Goal: Transaction & Acquisition: Purchase product/service

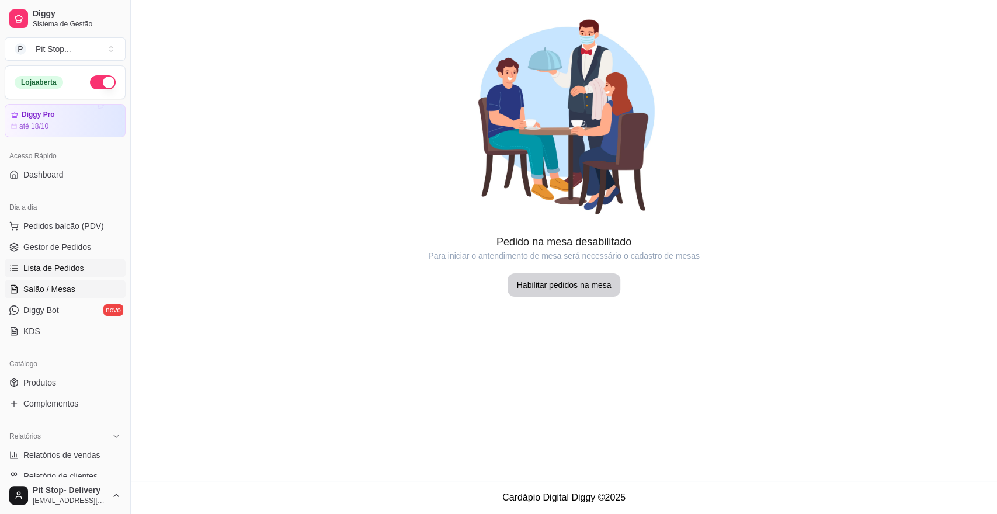
click at [85, 270] on link "Lista de Pedidos" at bounding box center [65, 268] width 121 height 19
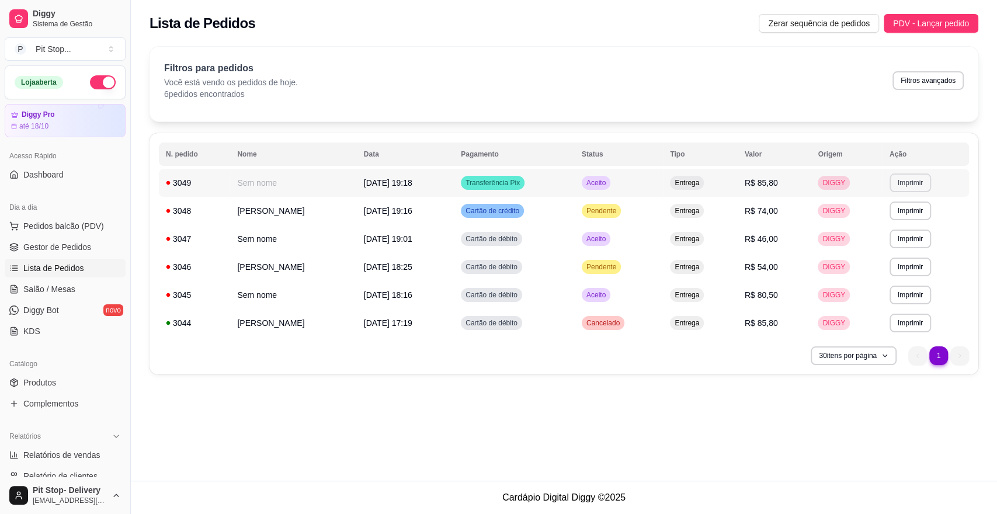
click at [914, 182] on button "Imprimir" at bounding box center [909, 182] width 41 height 19
click at [874, 225] on button "elgin i9 01" at bounding box center [894, 223] width 85 height 19
click at [940, 23] on span "PDV - Lançar pedido" at bounding box center [931, 23] width 76 height 13
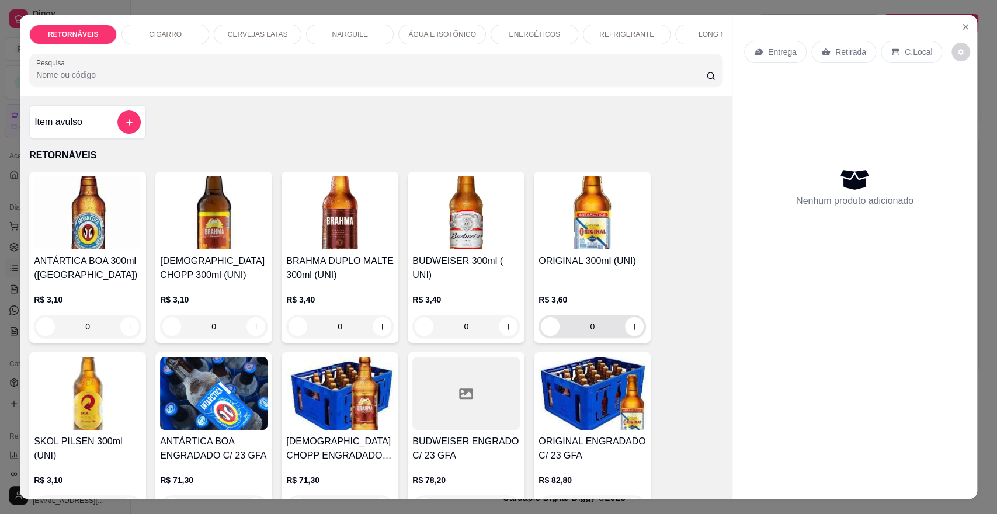
click at [617, 335] on input "0" at bounding box center [591, 326] width 65 height 23
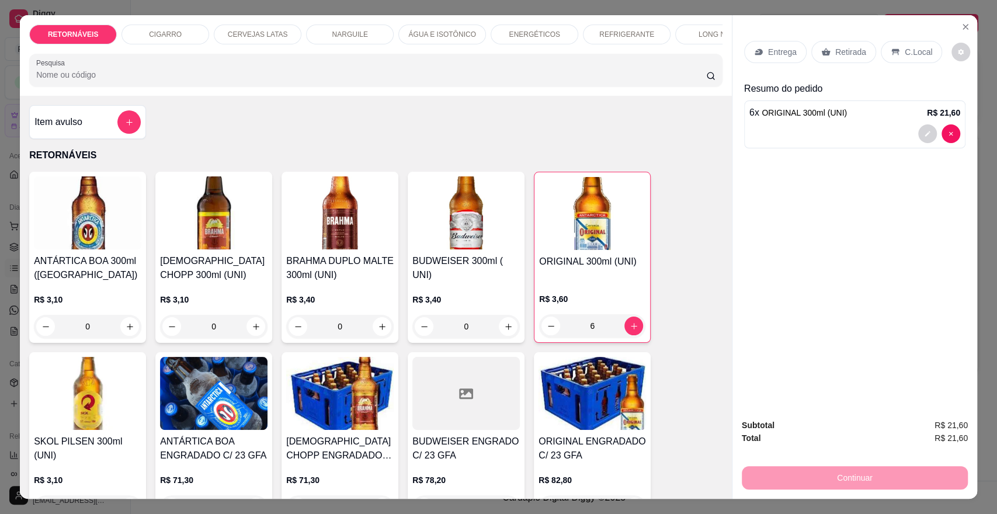
scroll to position [194, 0]
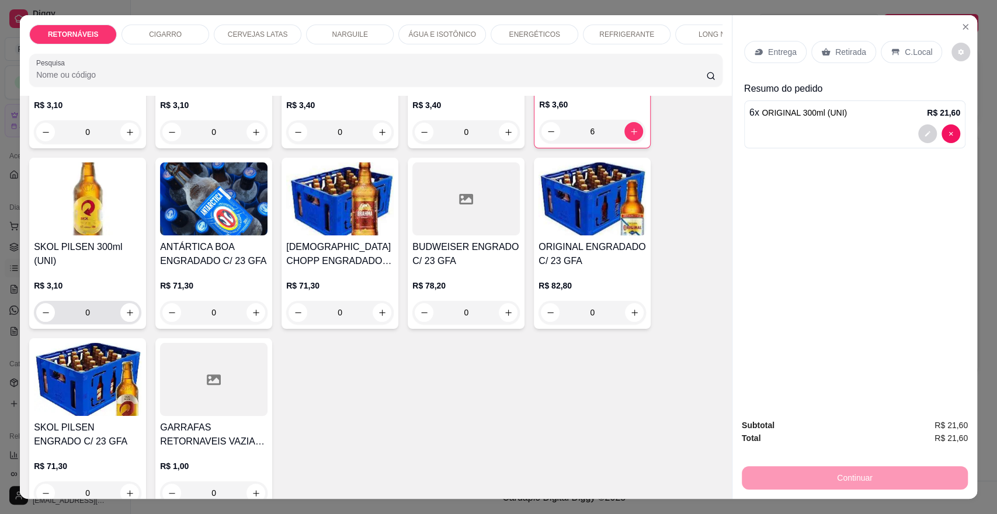
type input "6"
click at [93, 323] on input "0" at bounding box center [87, 312] width 65 height 23
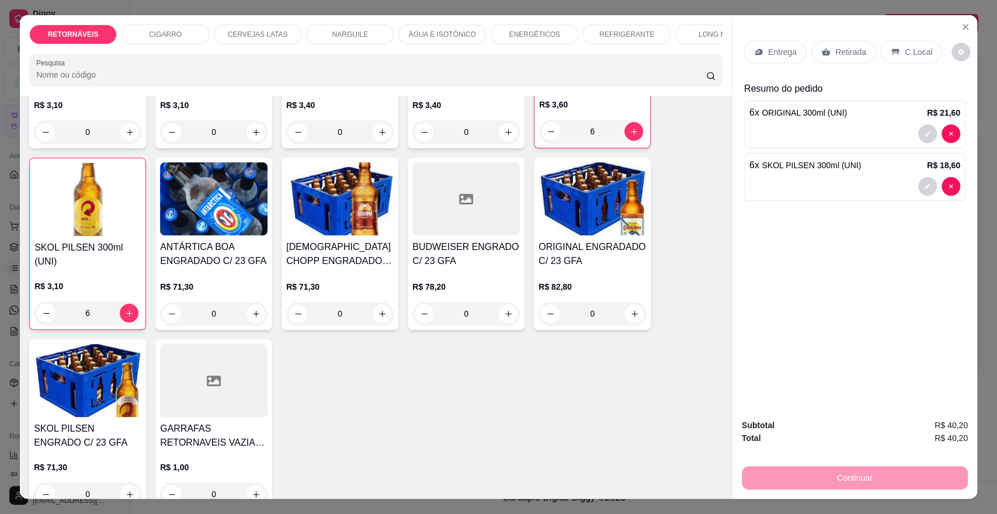
type input "6"
click at [789, 51] on p "Entrega" at bounding box center [782, 52] width 29 height 12
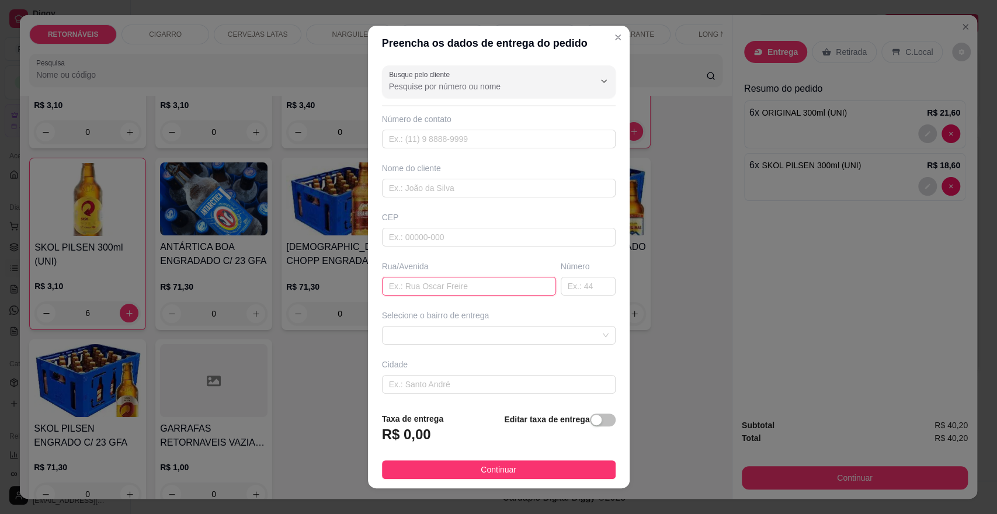
click at [432, 287] on input "text" at bounding box center [469, 286] width 174 height 19
click at [487, 332] on span at bounding box center [499, 335] width 220 height 18
type input "cajus 230"
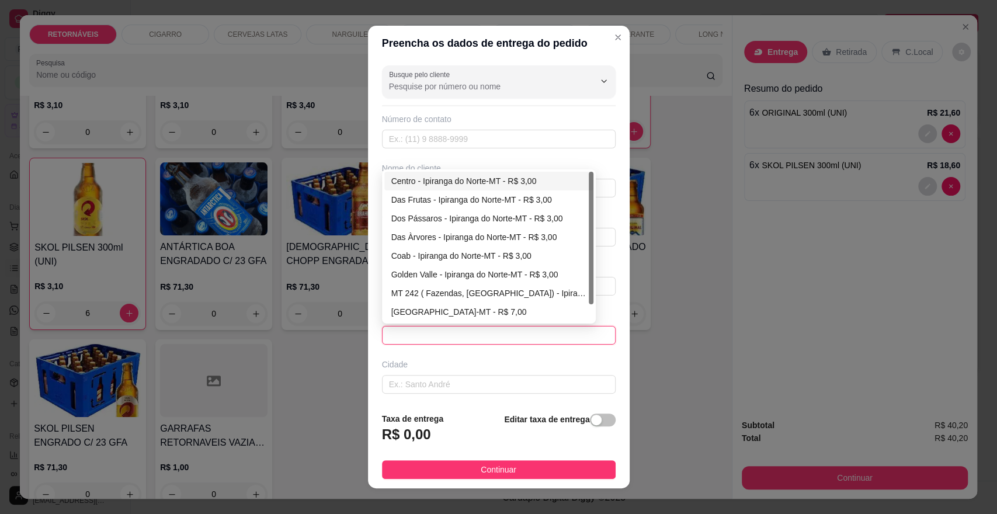
click at [525, 172] on div "Centro - Ipiranga do Norte-MT - R$ 3,00" at bounding box center [488, 181] width 209 height 19
type input "Ipiranga do Norte-MT"
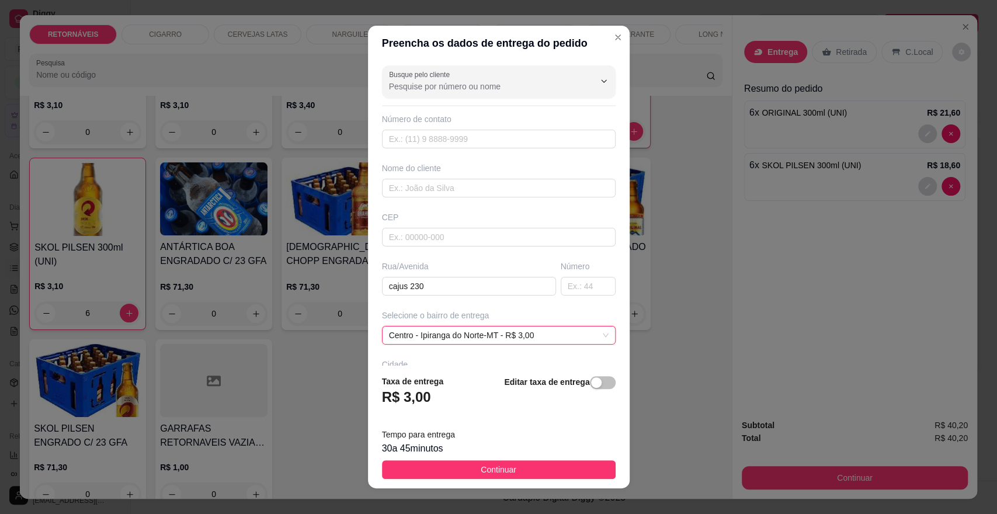
click at [535, 467] on button "Continuar" at bounding box center [499, 469] width 234 height 19
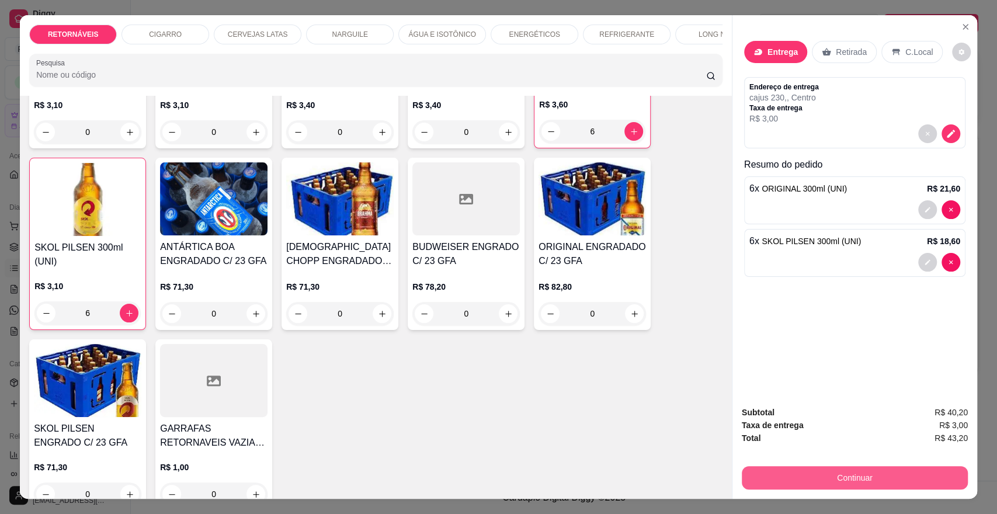
click at [840, 480] on button "Continuar" at bounding box center [855, 477] width 226 height 23
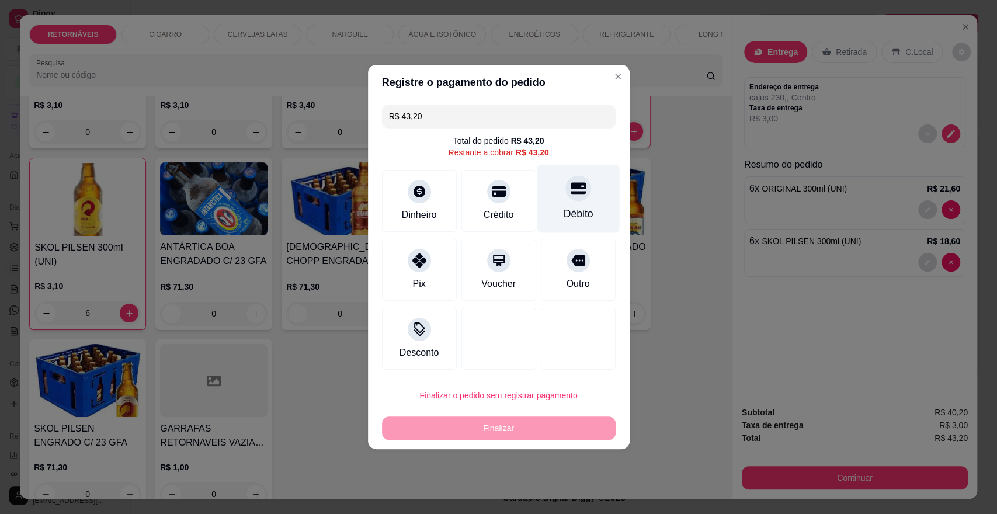
click at [558, 225] on div "Débito" at bounding box center [578, 199] width 82 height 68
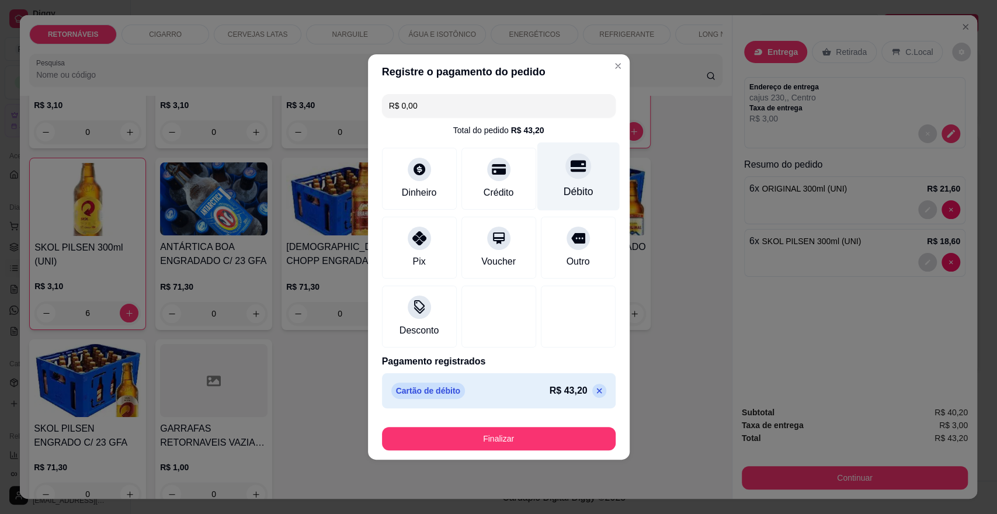
type input "R$ 0,00"
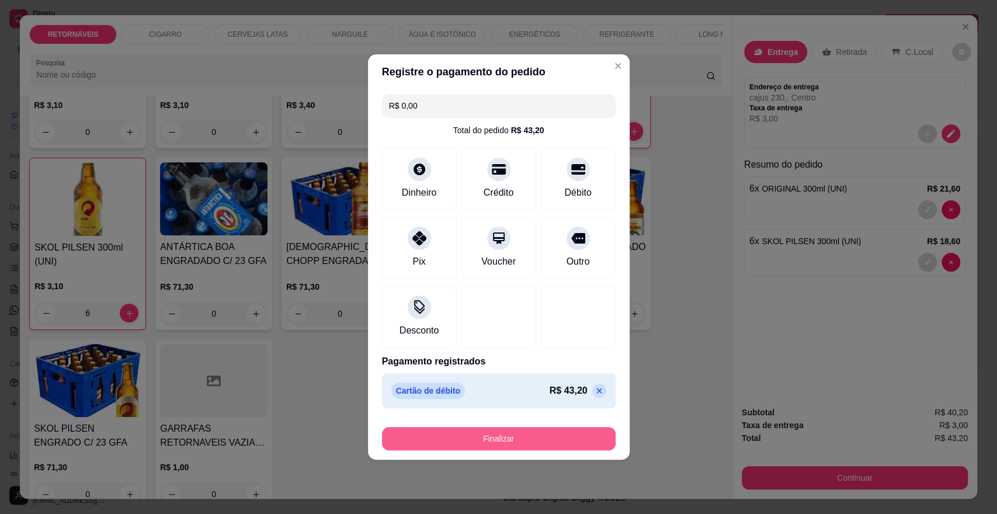
click at [548, 430] on button "Finalizar" at bounding box center [499, 438] width 234 height 23
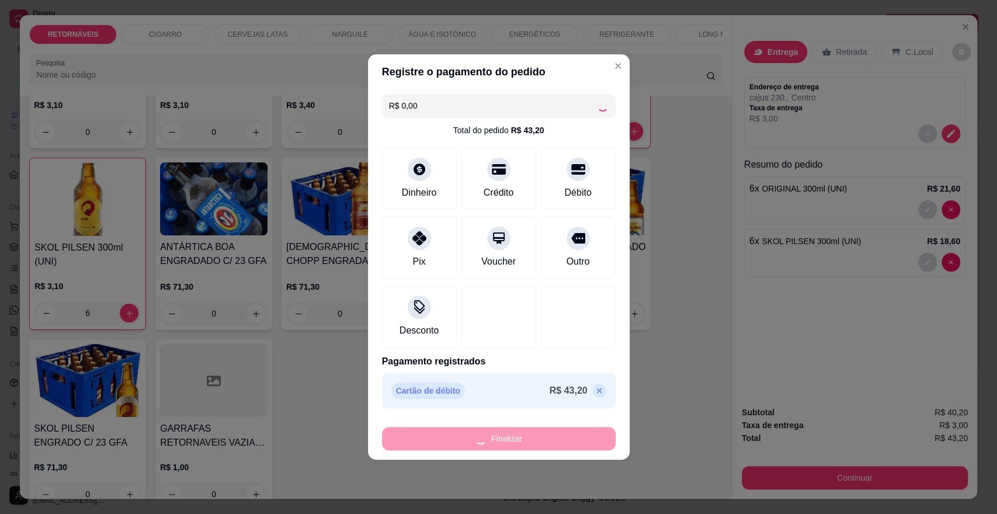
type input "0"
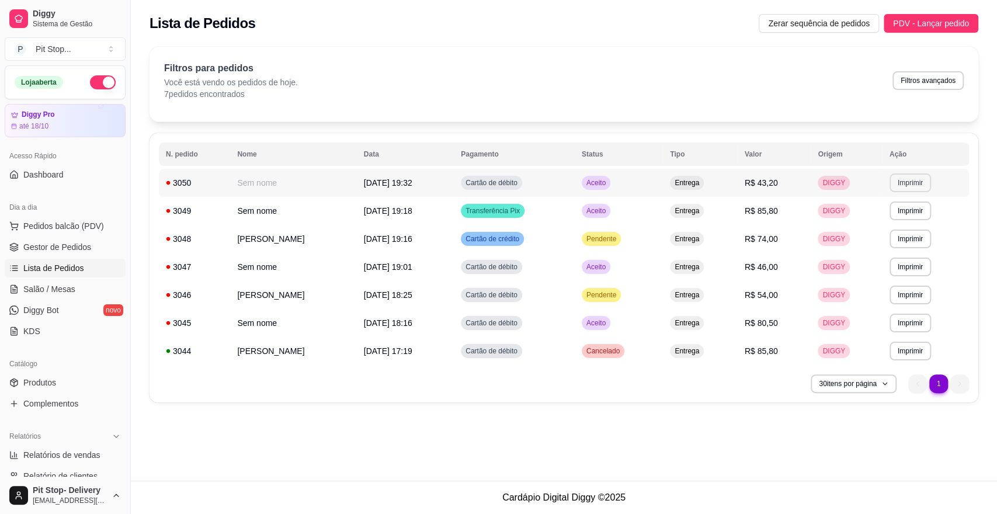
click at [906, 182] on button "Imprimir" at bounding box center [909, 182] width 41 height 19
click at [897, 228] on button "elgin i9 01" at bounding box center [895, 223] width 82 height 18
click at [663, 182] on td "Aceito" at bounding box center [619, 183] width 88 height 28
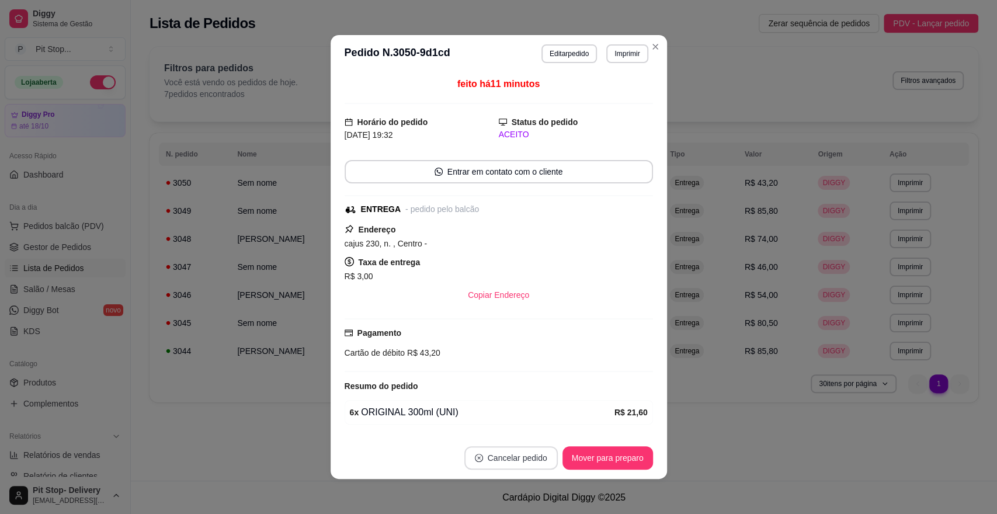
click at [510, 447] on button "Cancelar pedido" at bounding box center [510, 457] width 93 height 23
click at [545, 424] on button "Sim" at bounding box center [537, 428] width 47 height 23
